Goal: Information Seeking & Learning: Learn about a topic

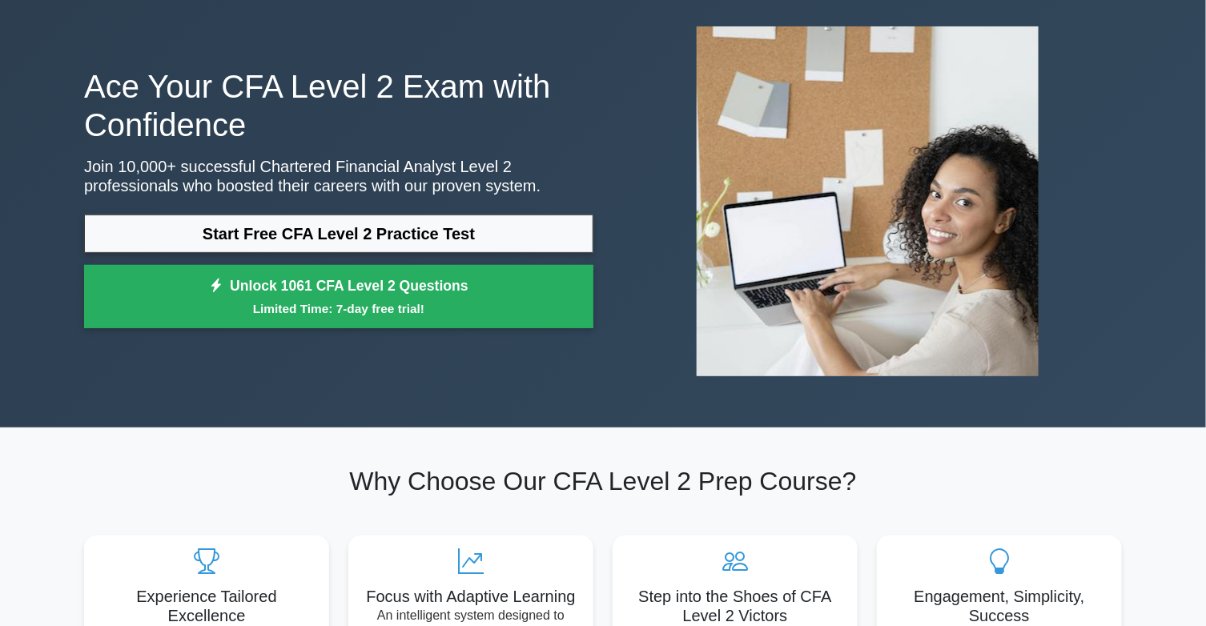
scroll to position [79, 0]
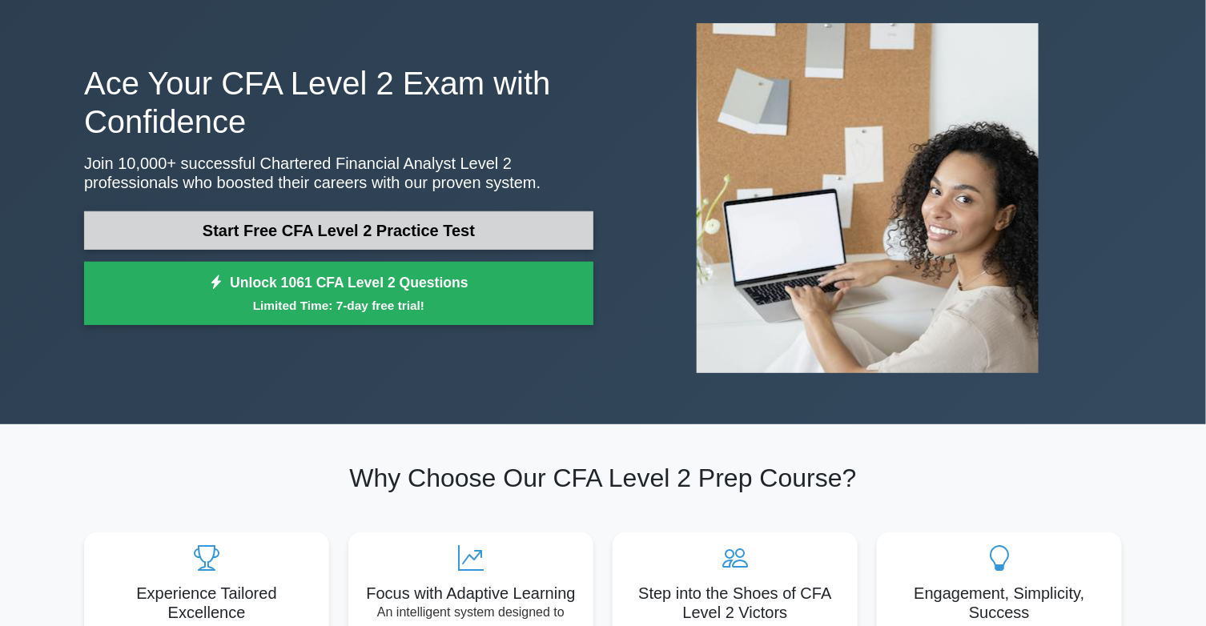
click at [496, 226] on link "Start Free CFA Level 2 Practice Test" at bounding box center [338, 230] width 509 height 38
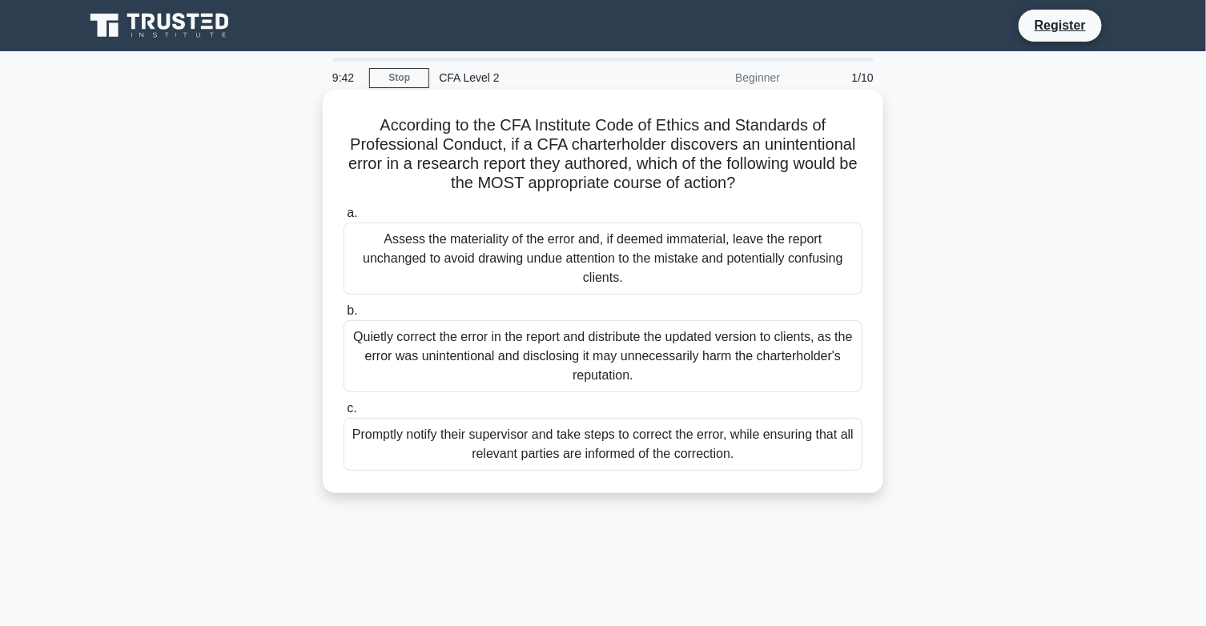
click at [751, 428] on div "Promptly notify their supervisor and take steps to correct the error, while ens…" at bounding box center [603, 444] width 519 height 53
click at [344, 414] on input "c. Promptly notify their supervisor and take steps to correct the error, while …" at bounding box center [344, 409] width 0 height 10
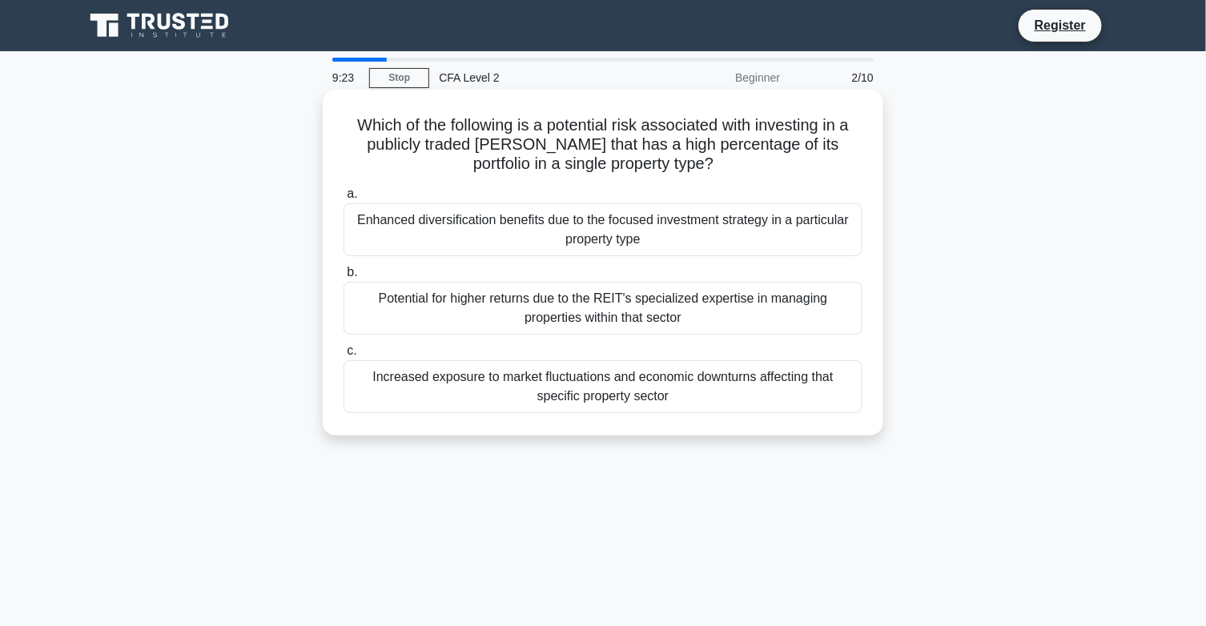
click at [744, 399] on div "Increased exposure to market fluctuations and economic downturns affecting that…" at bounding box center [603, 386] width 519 height 53
click at [344, 356] on input "c. Increased exposure to market fluctuations and economic downturns affecting t…" at bounding box center [344, 351] width 0 height 10
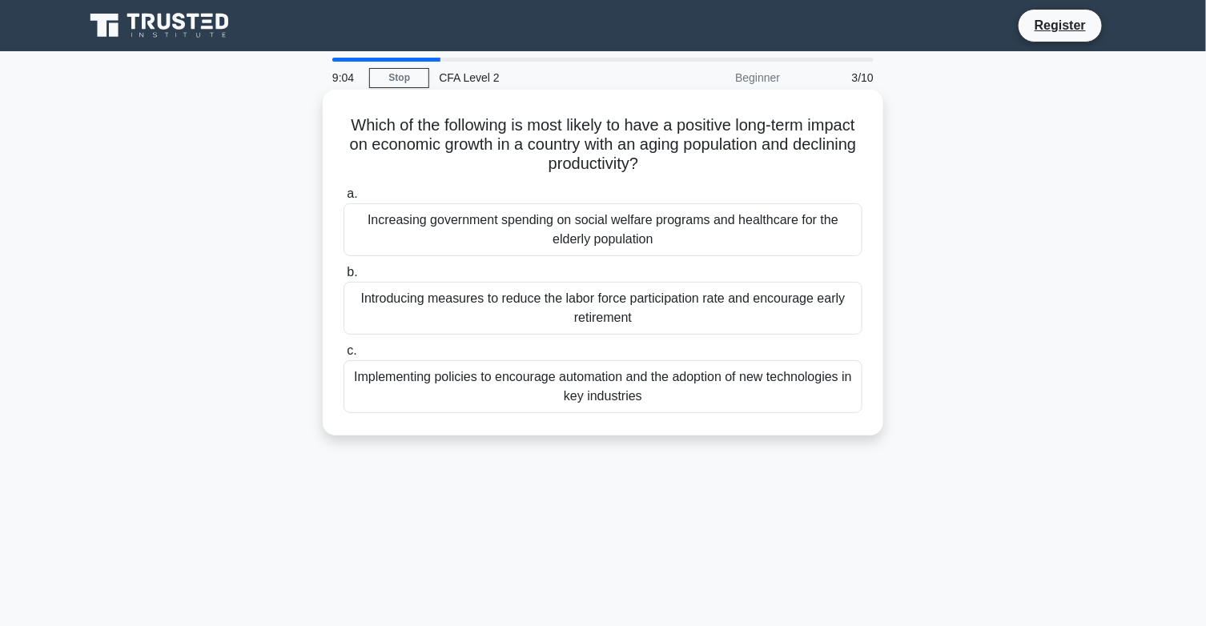
click at [549, 240] on div "Increasing government spending on social welfare programs and healthcare for th…" at bounding box center [603, 229] width 519 height 53
click at [344, 199] on input "a. Increasing government spending on social welfare programs and healthcare for…" at bounding box center [344, 194] width 0 height 10
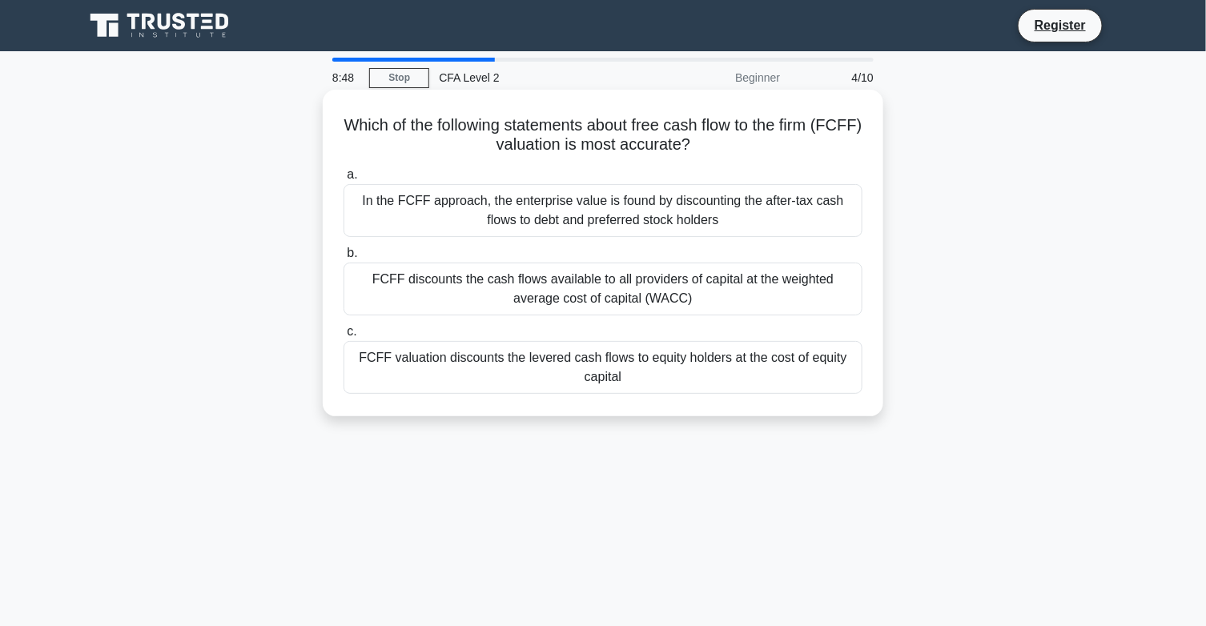
click at [585, 287] on div "FCFF discounts the cash flows available to all providers of capital at the weig…" at bounding box center [603, 289] width 519 height 53
click at [344, 259] on input "b. FCFF discounts the cash flows available to all providers of capital at the w…" at bounding box center [344, 253] width 0 height 10
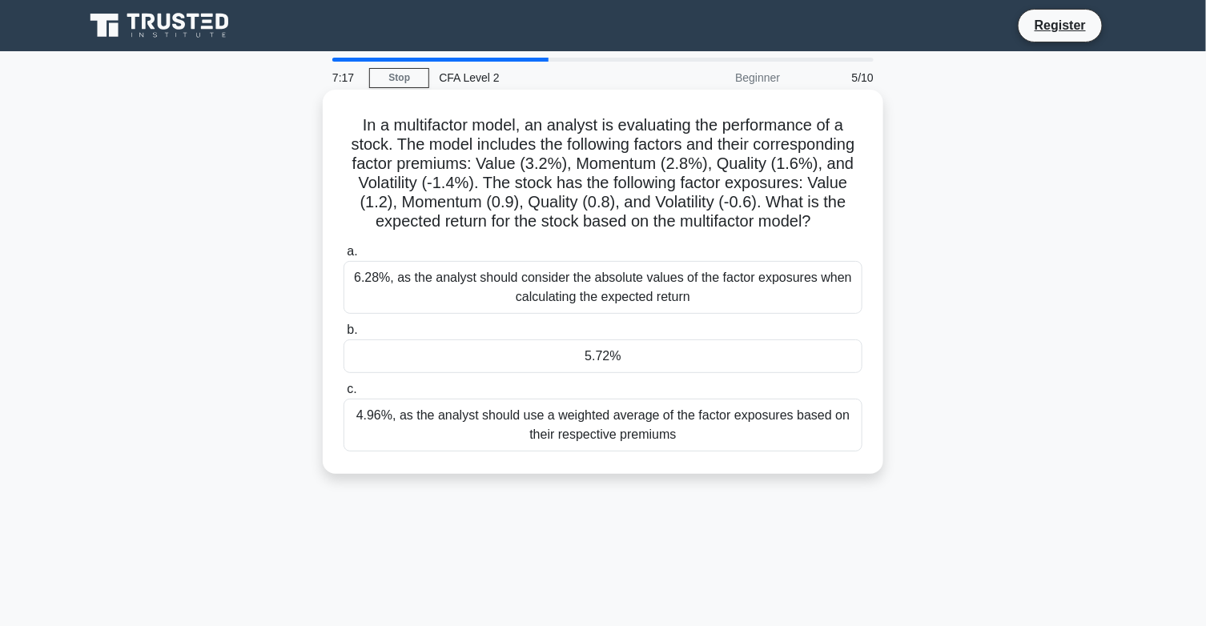
scroll to position [79, 0]
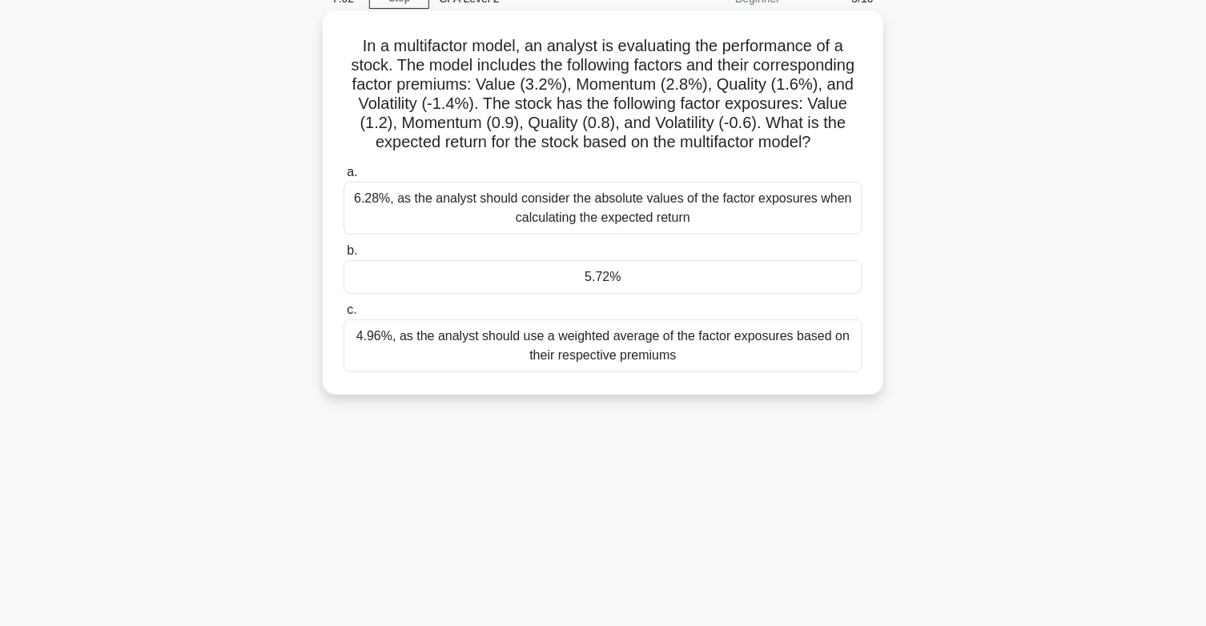
click at [588, 358] on div "4.96%, as the analyst should use a weighted average of the factor exposures bas…" at bounding box center [603, 346] width 519 height 53
click at [344, 316] on input "c. 4.96%, as the analyst should use a weighted average of the factor exposures …" at bounding box center [344, 310] width 0 height 10
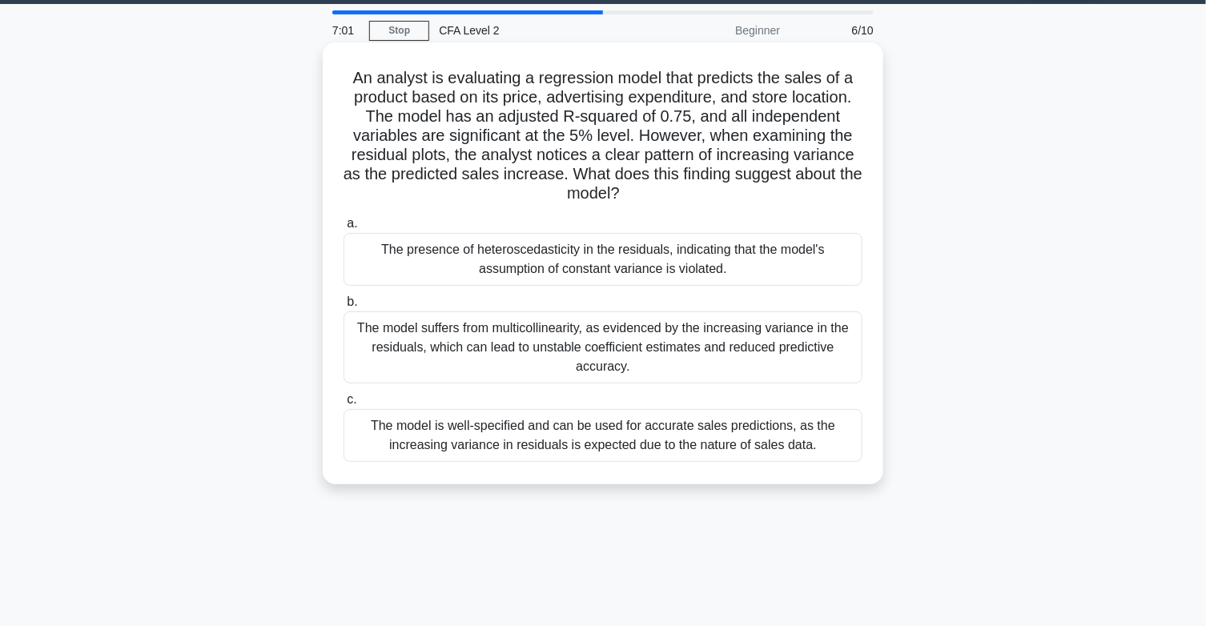
scroll to position [0, 0]
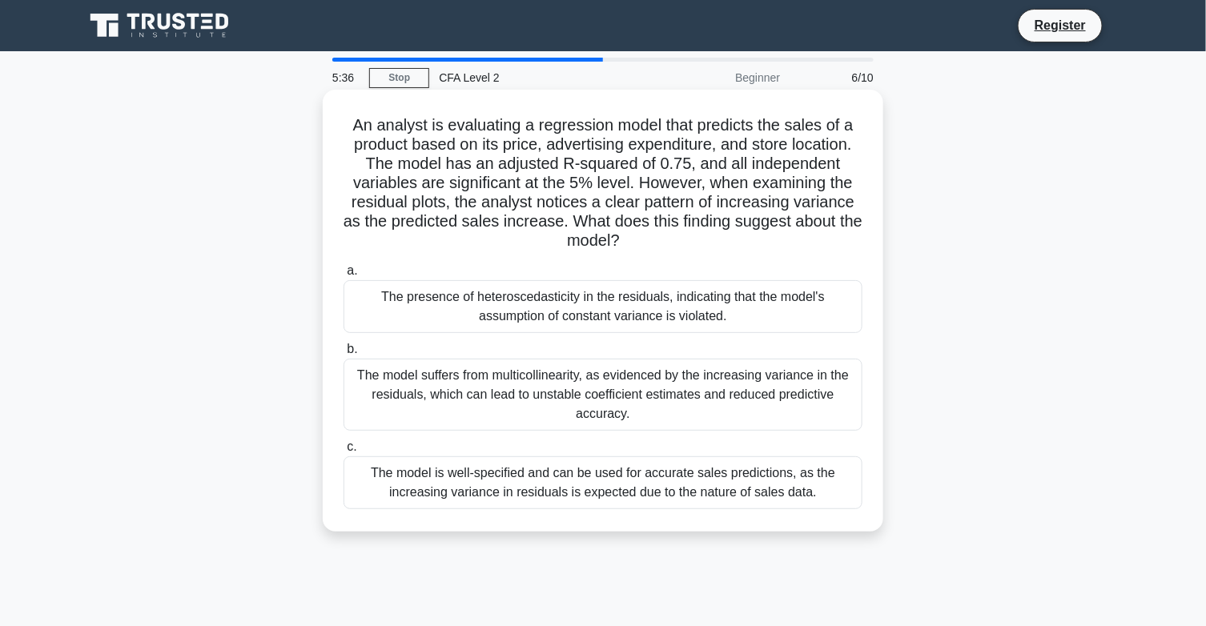
click at [711, 316] on div "The presence of heteroscedasticity in the residuals, indicating that the model'…" at bounding box center [603, 306] width 519 height 53
click at [344, 276] on input "a. The presence of heteroscedasticity in the residuals, indicating that the mod…" at bounding box center [344, 271] width 0 height 10
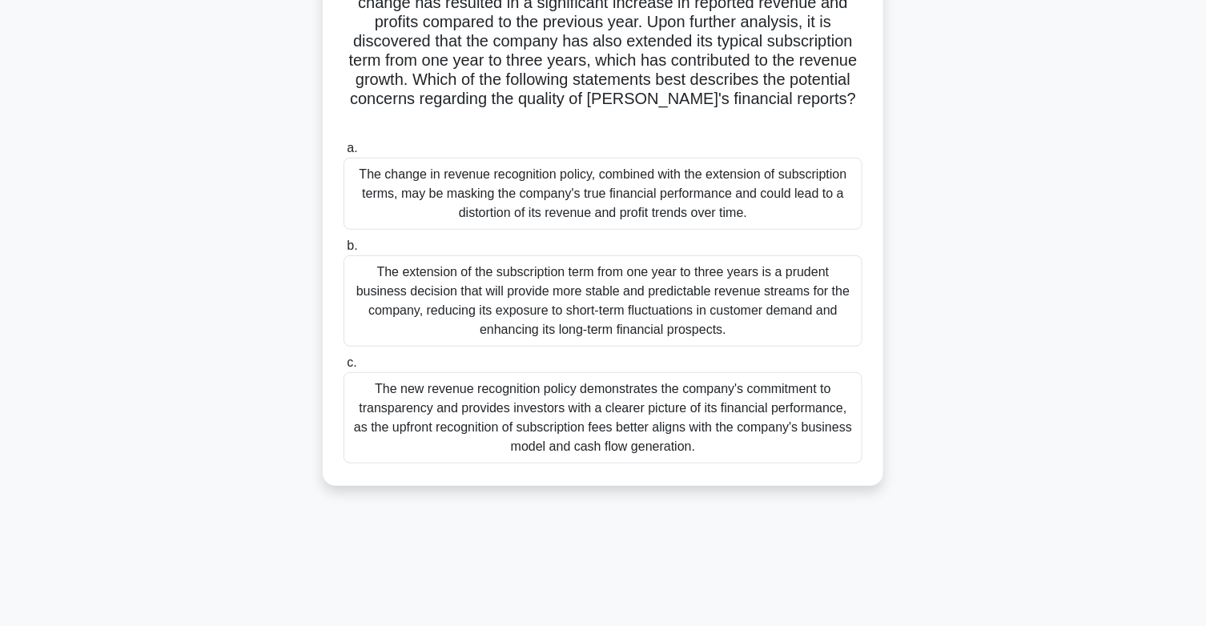
click at [612, 422] on div "The new revenue recognition policy demonstrates the company's commitment to tra…" at bounding box center [603, 417] width 519 height 91
click at [344, 368] on input "c. The new revenue recognition policy demonstrates the company's commitment to …" at bounding box center [344, 363] width 0 height 10
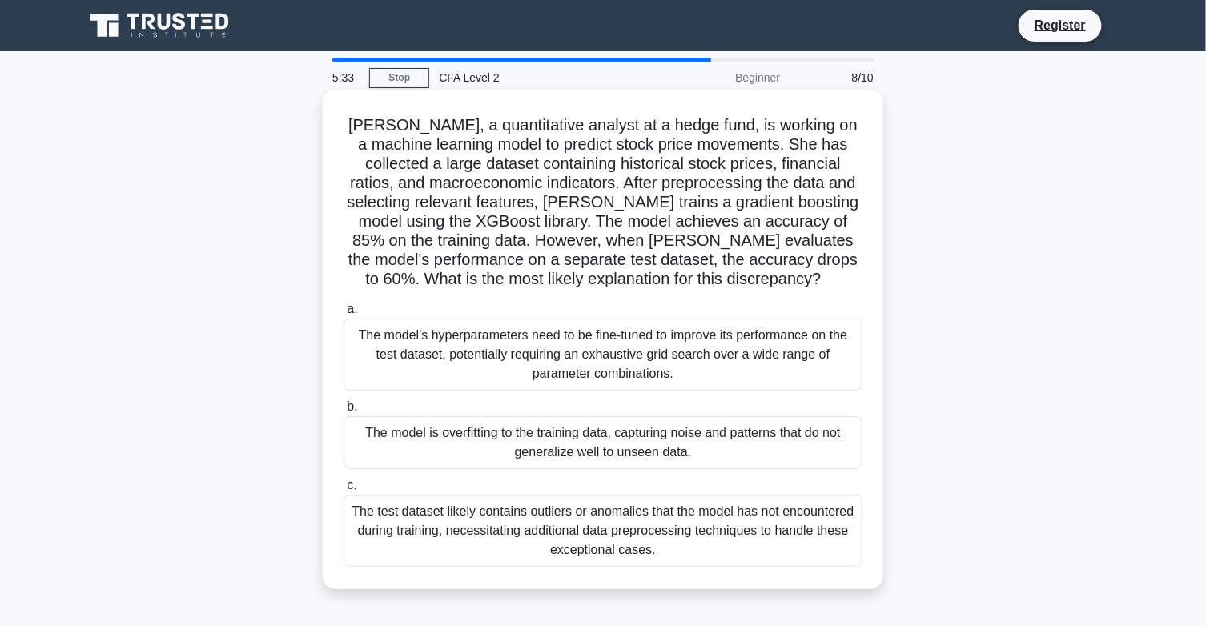
click at [686, 346] on div "The model's hyperparameters need to be fine-tuned to improve its performance on…" at bounding box center [603, 355] width 519 height 72
click at [344, 315] on input "a. The model's hyperparameters need to be fine-tuned to improve its performance…" at bounding box center [344, 309] width 0 height 10
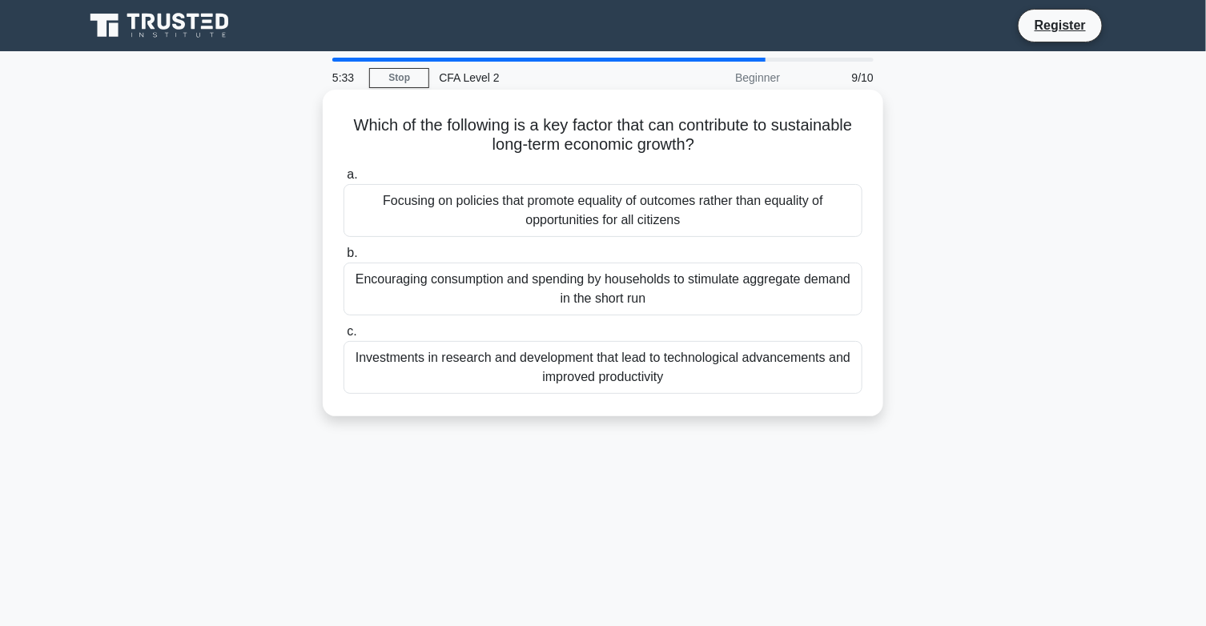
click at [613, 360] on div "Investments in research and development that lead to technological advancements…" at bounding box center [603, 367] width 519 height 53
click at [344, 337] on input "c. Investments in research and development that lead to technological advanceme…" at bounding box center [344, 332] width 0 height 10
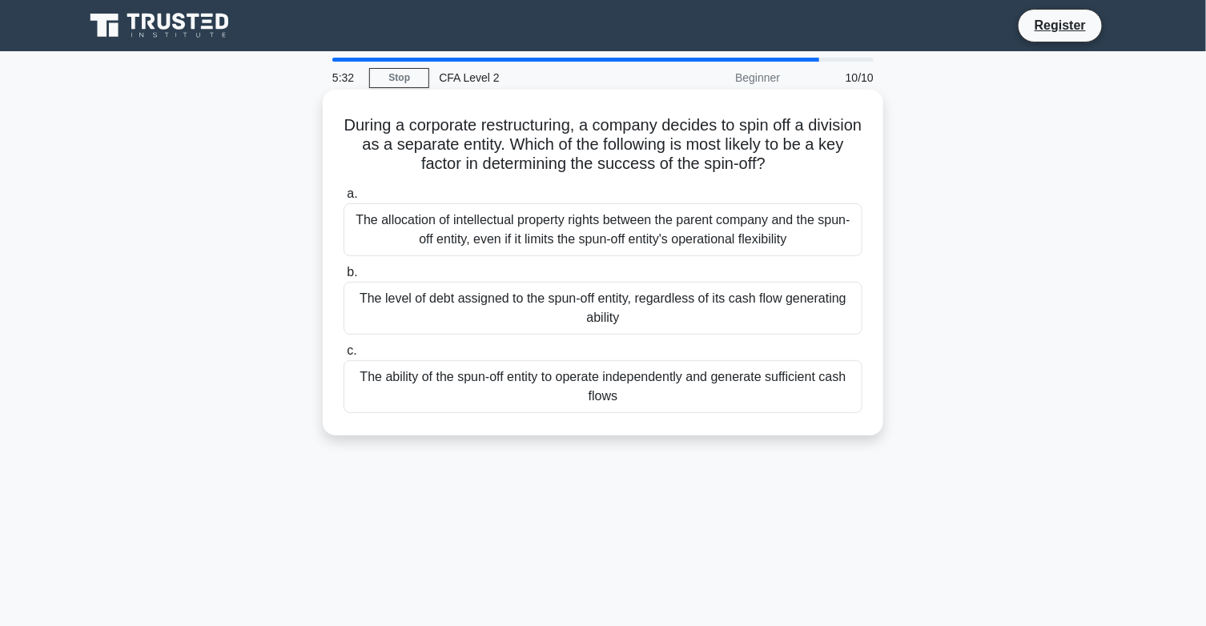
click at [605, 375] on div "The ability of the spun-off entity to operate independently and generate suffic…" at bounding box center [603, 386] width 519 height 53
click at [344, 356] on input "c. The ability of the spun-off entity to operate independently and generate suf…" at bounding box center [344, 351] width 0 height 10
